Goal: Task Accomplishment & Management: Manage account settings

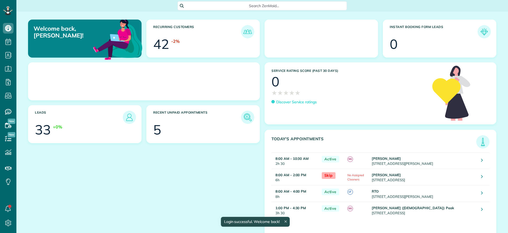
scroll to position [2, 2]
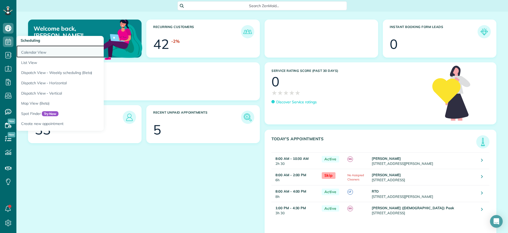
click at [36, 52] on link "Calendar View" at bounding box center [82, 52] width 132 height 12
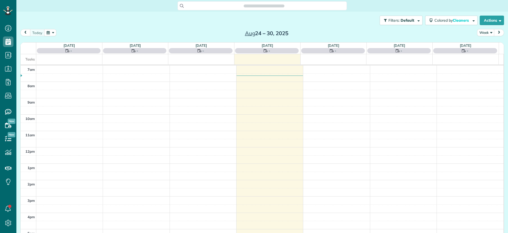
scroll to position [2, 2]
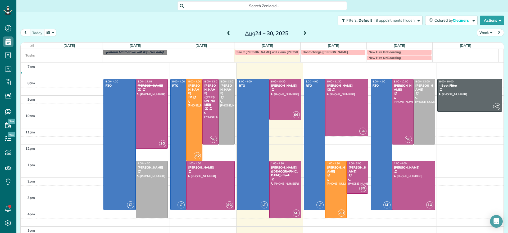
click at [394, 60] on span "New Hire OnBoarding" at bounding box center [385, 58] width 32 height 4
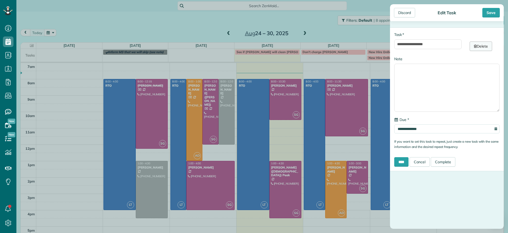
click at [476, 50] on link "Delete" at bounding box center [481, 47] width 22 height 10
